Goal: Task Accomplishment & Management: Manage account settings

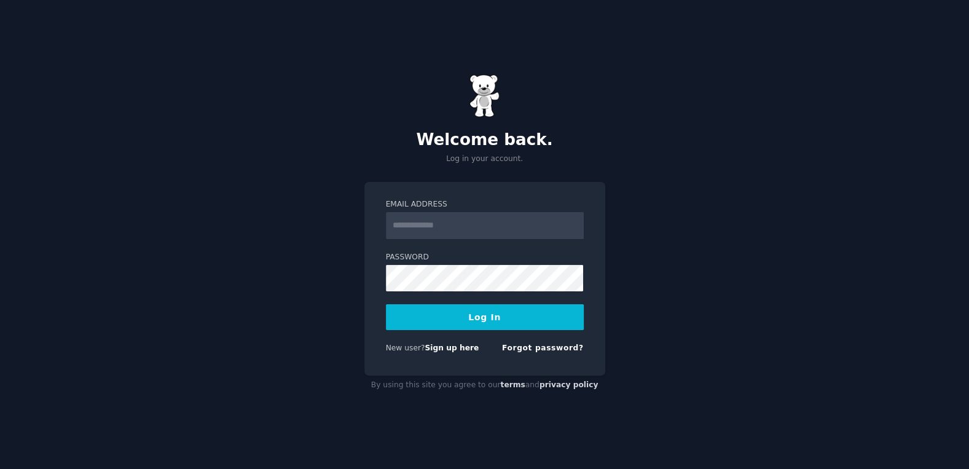
click at [437, 213] on input "Email Address" at bounding box center [485, 225] width 198 height 27
type input "**********"
click at [459, 313] on button "Log In" at bounding box center [485, 317] width 198 height 26
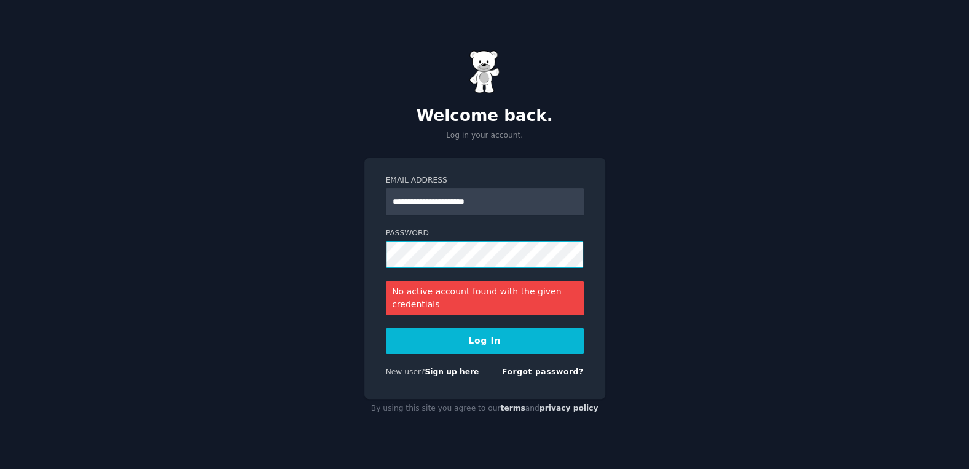
click at [353, 250] on div "**********" at bounding box center [484, 234] width 969 height 469
click at [386, 328] on button "Log In" at bounding box center [485, 341] width 198 height 26
click at [522, 375] on link "Forgot password?" at bounding box center [543, 372] width 82 height 9
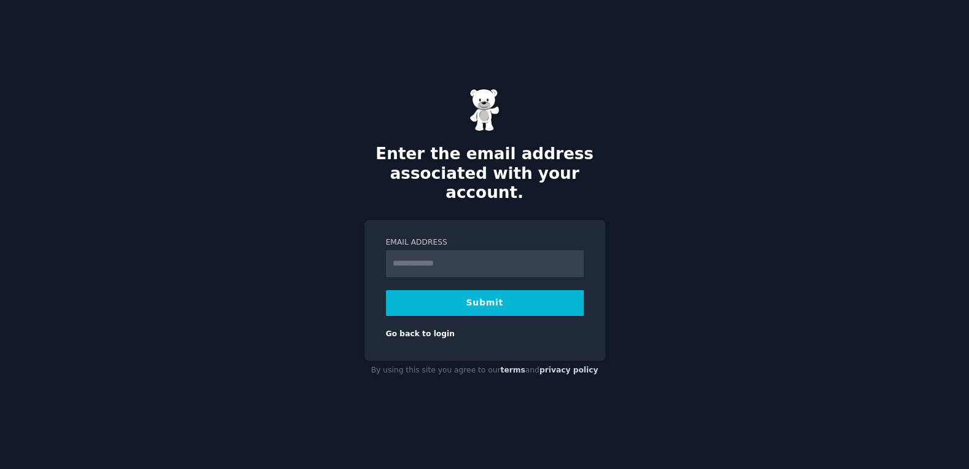
click at [473, 251] on input "Email Address" at bounding box center [485, 263] width 198 height 27
type input "**********"
click at [505, 296] on button "Submit" at bounding box center [485, 303] width 198 height 26
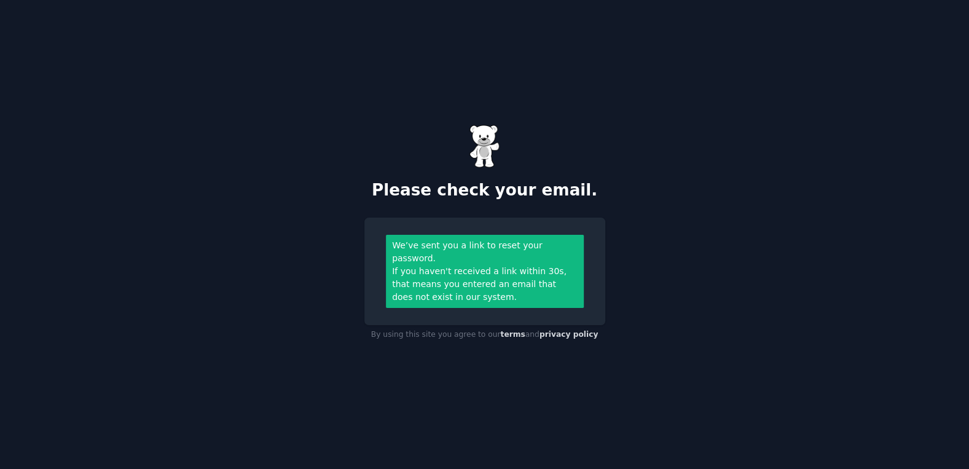
click at [302, 248] on div "Please check your email. We’ve sent you a link to reset your password. If you h…" at bounding box center [484, 234] width 969 height 469
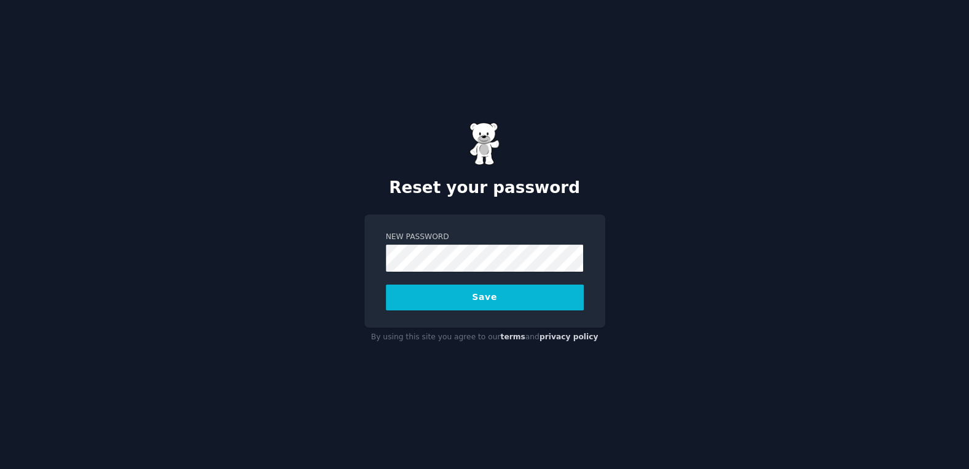
click at [386, 285] on button "Save" at bounding box center [485, 298] width 198 height 26
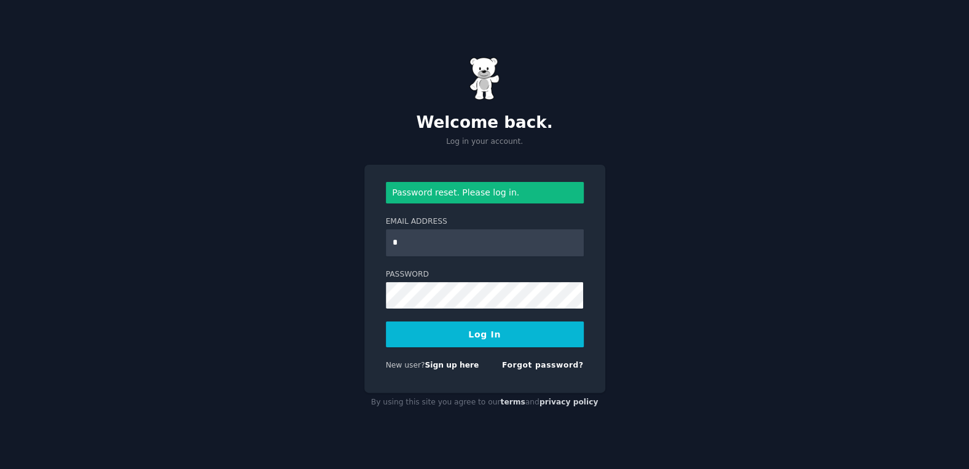
type input "**********"
click at [386, 321] on button "Log In" at bounding box center [485, 334] width 198 height 26
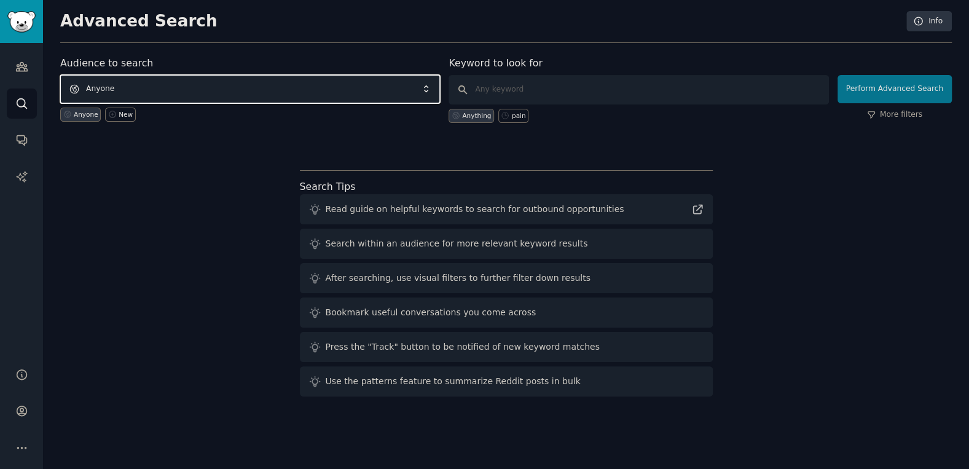
click at [384, 85] on span "Anyone" at bounding box center [250, 89] width 380 height 28
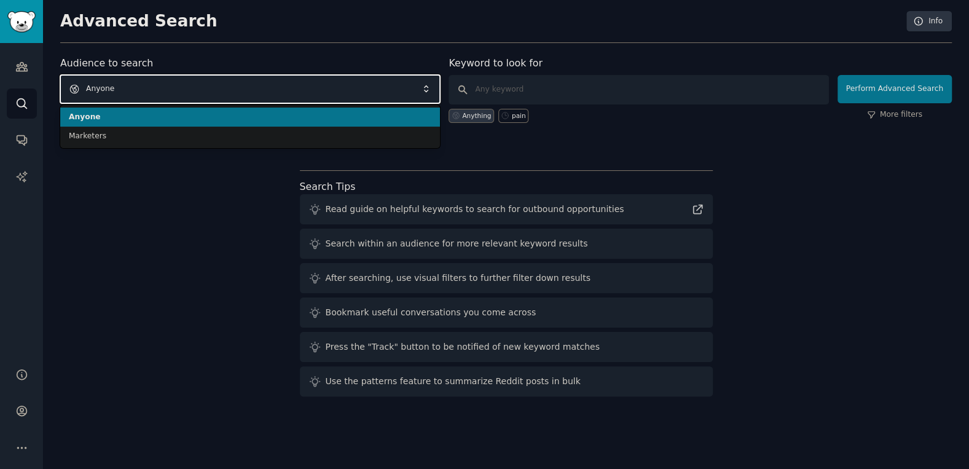
click at [384, 85] on span "Anyone" at bounding box center [250, 89] width 380 height 28
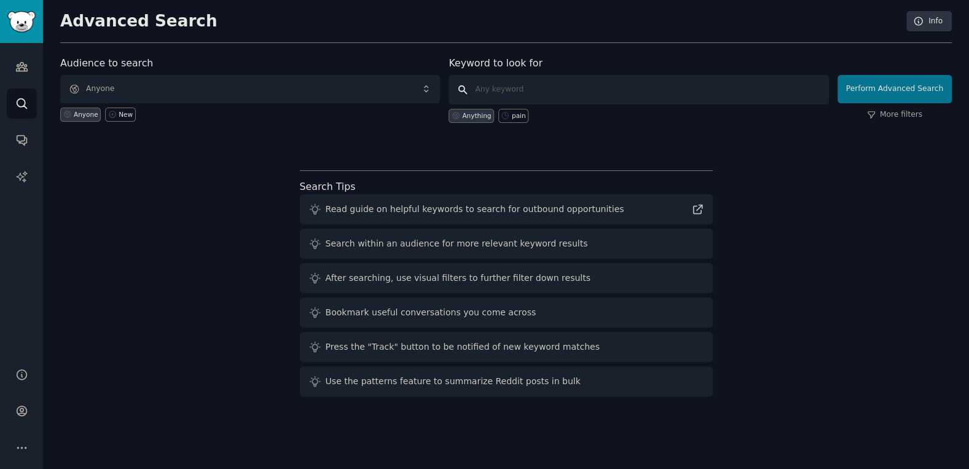
click at [526, 95] on input "text" at bounding box center [639, 90] width 380 height 30
click at [512, 117] on div "pain" at bounding box center [519, 115] width 14 height 9
type input "pain"
click at [470, 116] on div "Anything" at bounding box center [476, 115] width 29 height 9
click at [17, 453] on icon "Sidebar" at bounding box center [21, 447] width 13 height 13
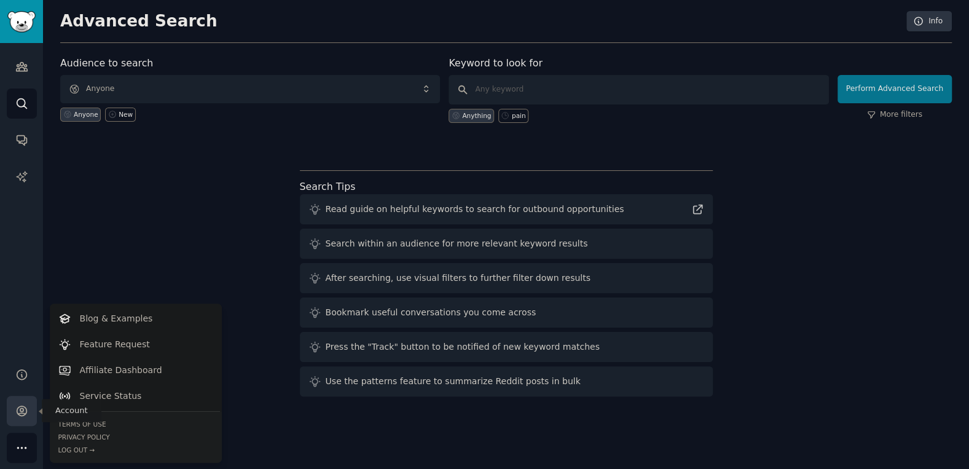
click at [13, 410] on link "Account" at bounding box center [22, 411] width 30 height 30
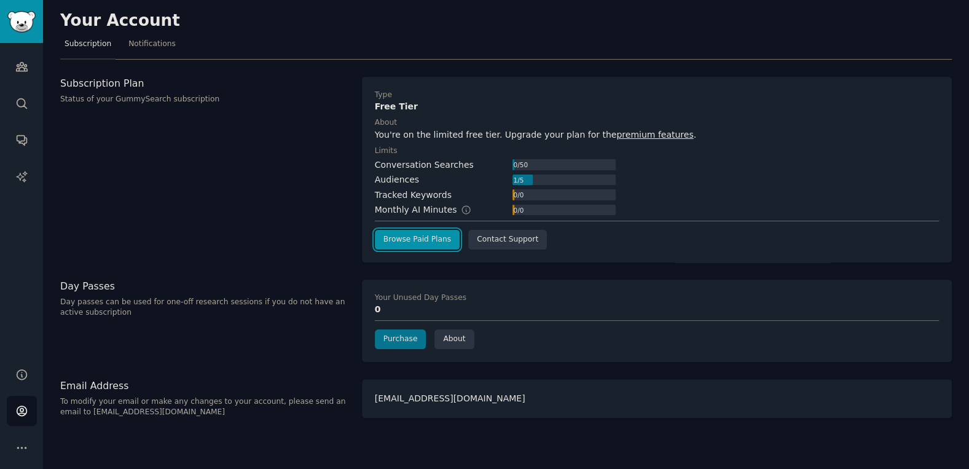
click at [403, 244] on link "Browse Paid Plans" at bounding box center [417, 240] width 85 height 20
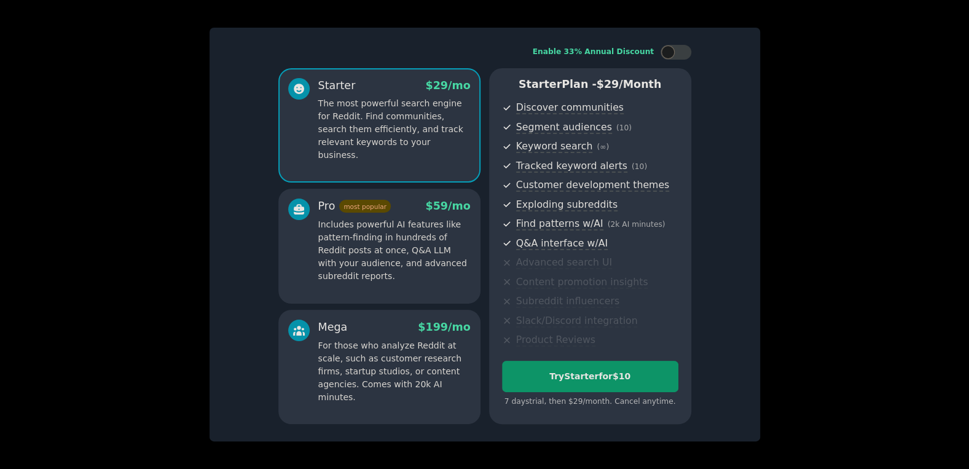
click at [753, 239] on div "Enable 33% Annual Discount Starter $ 29 /mo The most powerful search engine for…" at bounding box center [485, 235] width 551 height 414
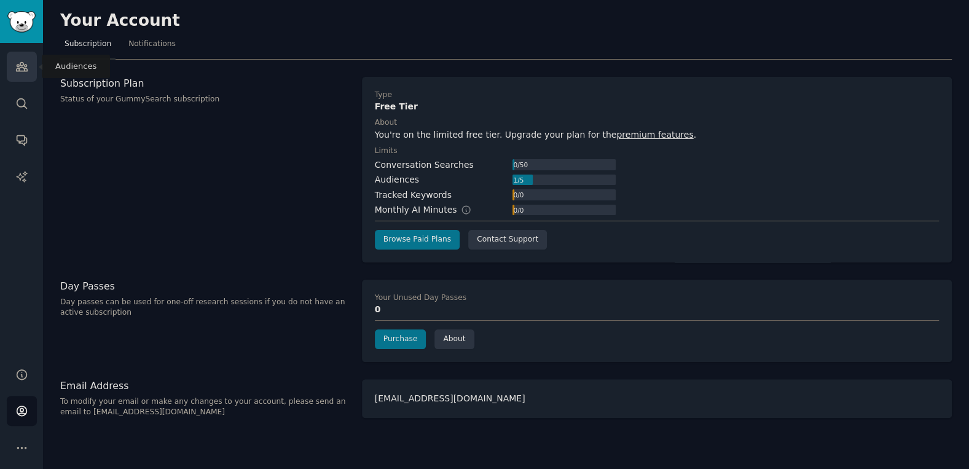
click at [17, 61] on icon "Sidebar" at bounding box center [21, 66] width 13 height 13
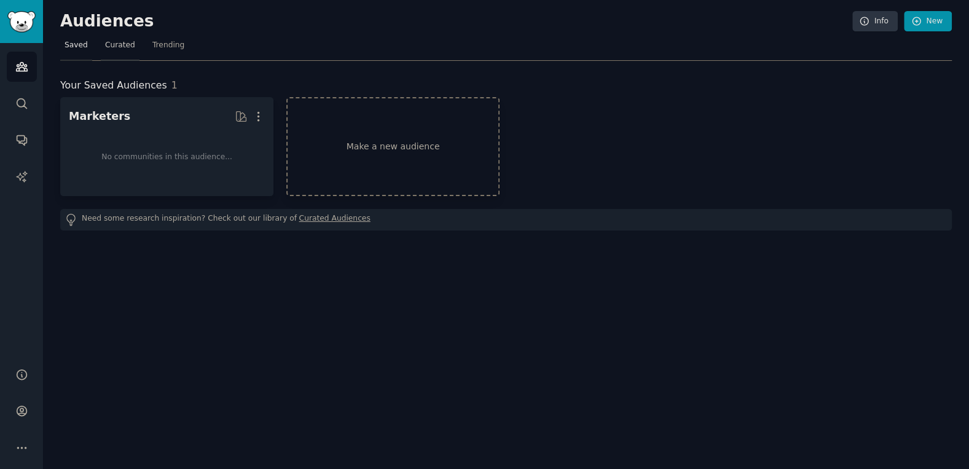
click at [125, 42] on span "Curated" at bounding box center [120, 45] width 30 height 11
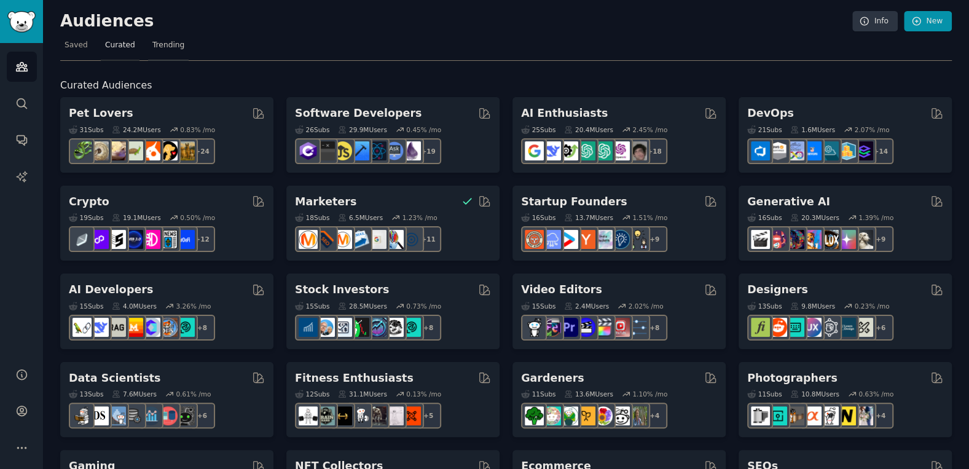
click at [176, 49] on span "Trending" at bounding box center [168, 45] width 32 height 11
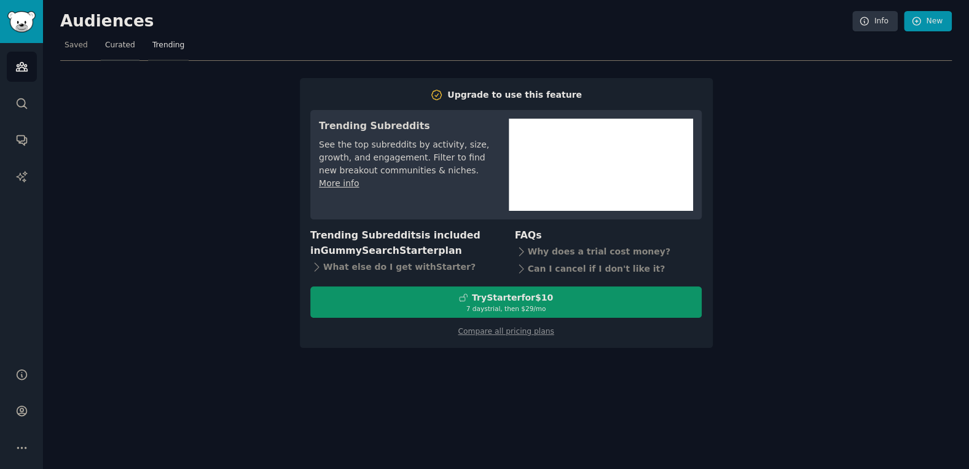
click at [122, 39] on link "Curated" at bounding box center [120, 48] width 39 height 25
